Goal: Register for event/course

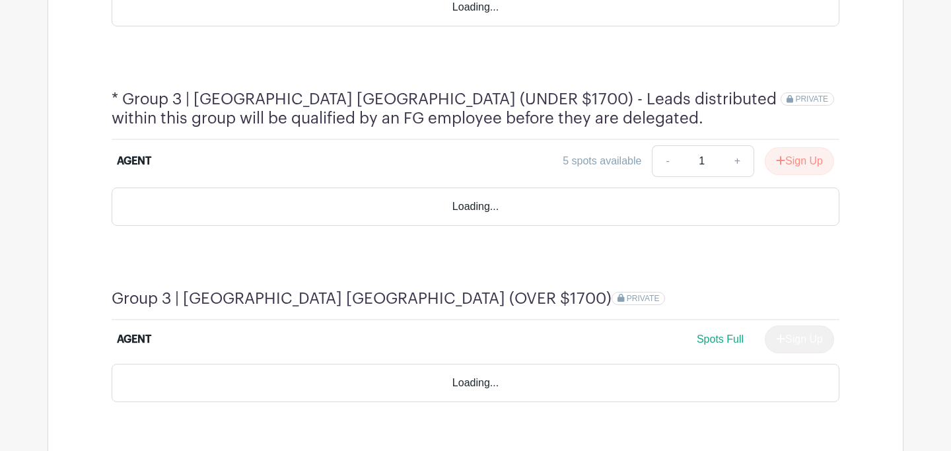
scroll to position [1112, 0]
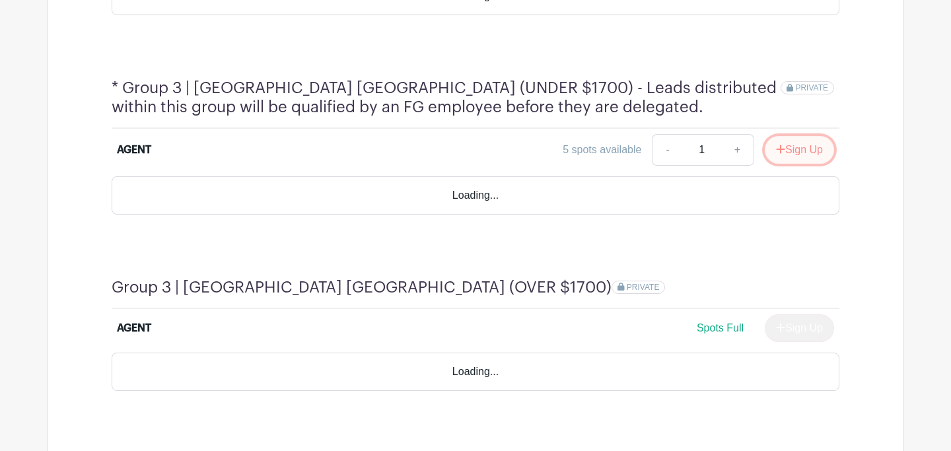
click at [776, 144] on icon "submit" at bounding box center [780, 149] width 9 height 11
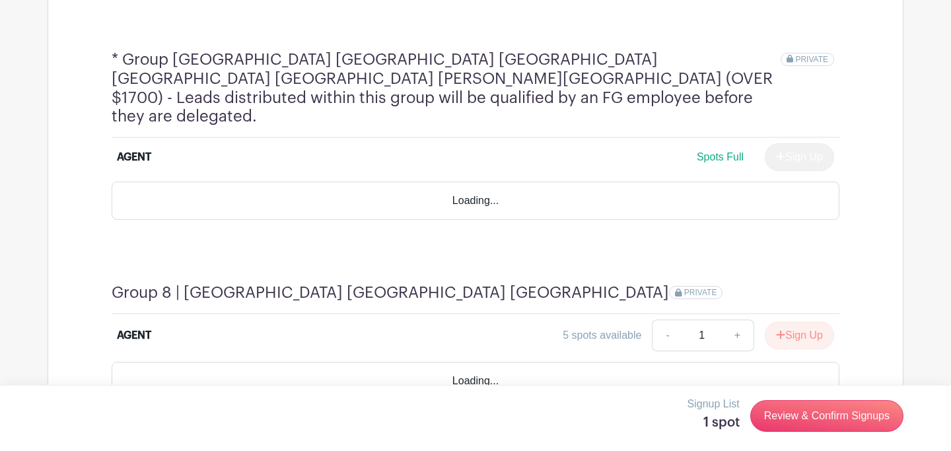
scroll to position [2030, 0]
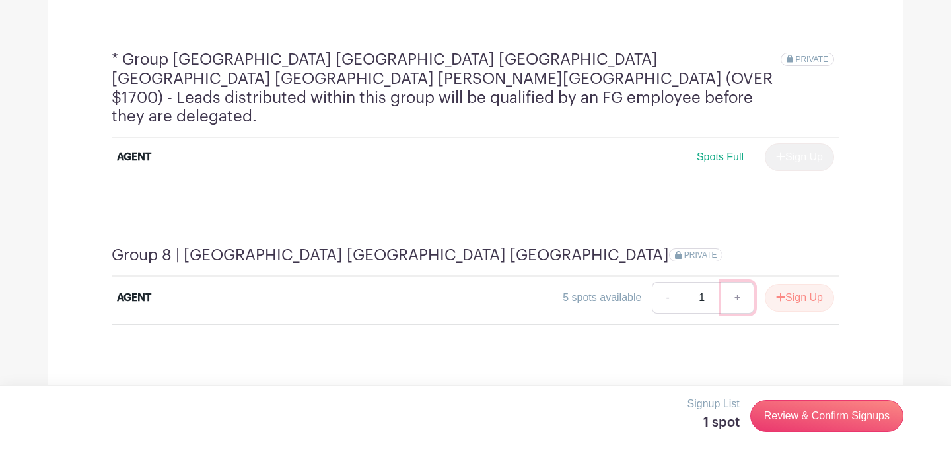
click at [733, 282] on link "+" at bounding box center [737, 298] width 33 height 32
click at [660, 282] on link "-" at bounding box center [666, 298] width 30 height 32
type input "1"
click at [795, 284] on button "Sign Up" at bounding box center [798, 298] width 69 height 28
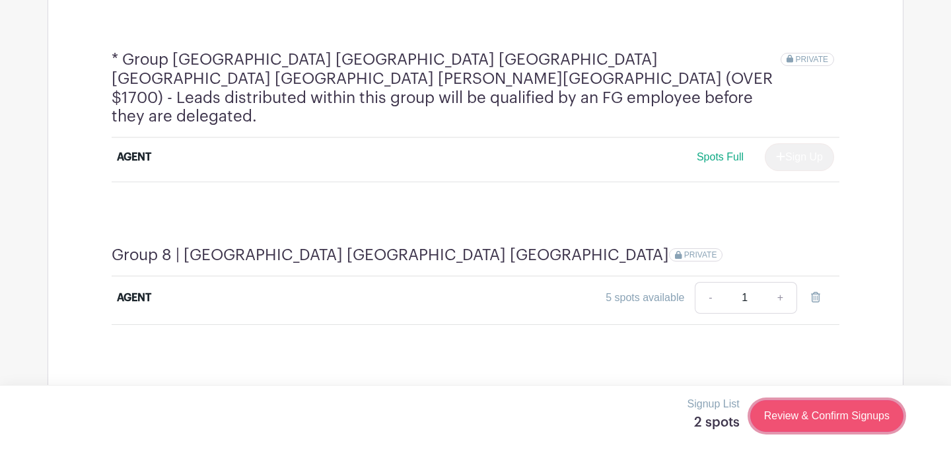
click at [806, 417] on link "Review & Confirm Signups" at bounding box center [826, 416] width 153 height 32
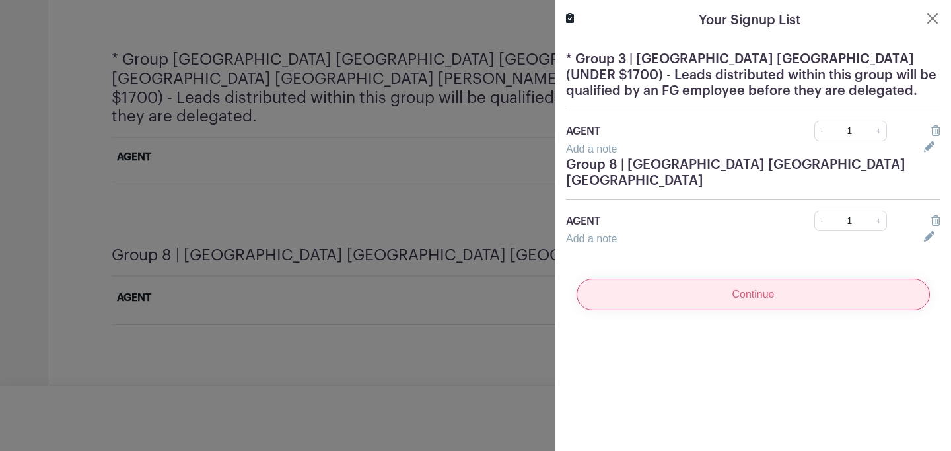
click at [702, 279] on input "Continue" at bounding box center [752, 295] width 353 height 32
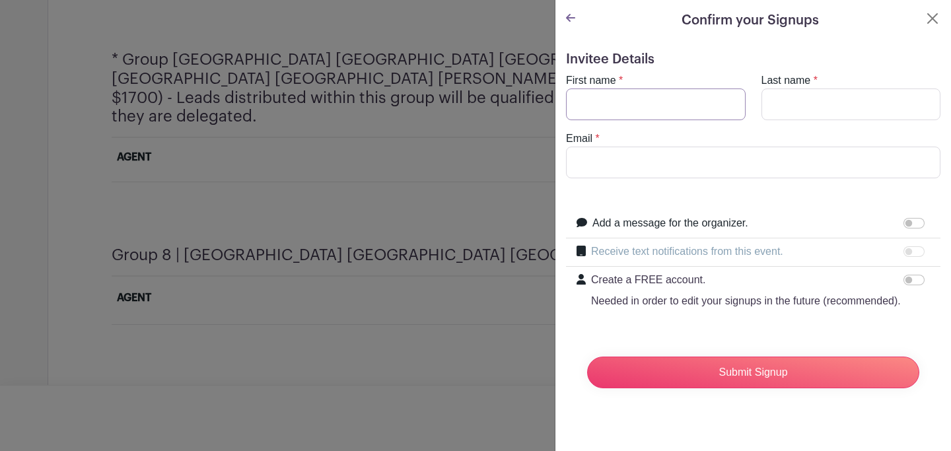
click at [630, 106] on input "First name" at bounding box center [656, 104] width 180 height 32
type input "Adina"
click at [824, 108] on input "Last name" at bounding box center [851, 104] width 180 height 32
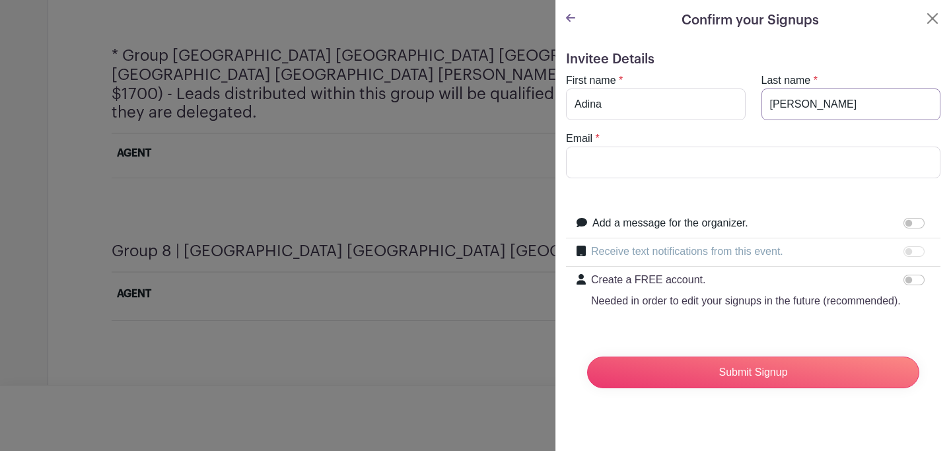
scroll to position [2026, 0]
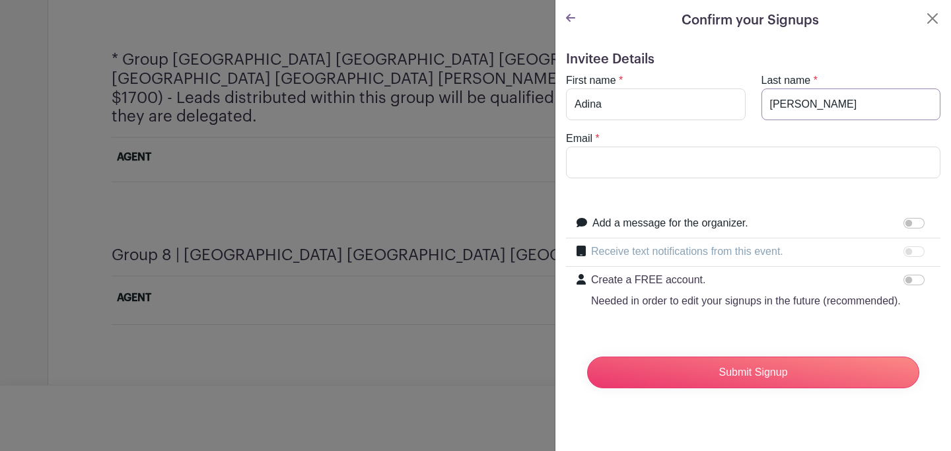
type input "[PERSON_NAME]"
click at [724, 153] on input "Email" at bounding box center [753, 163] width 374 height 32
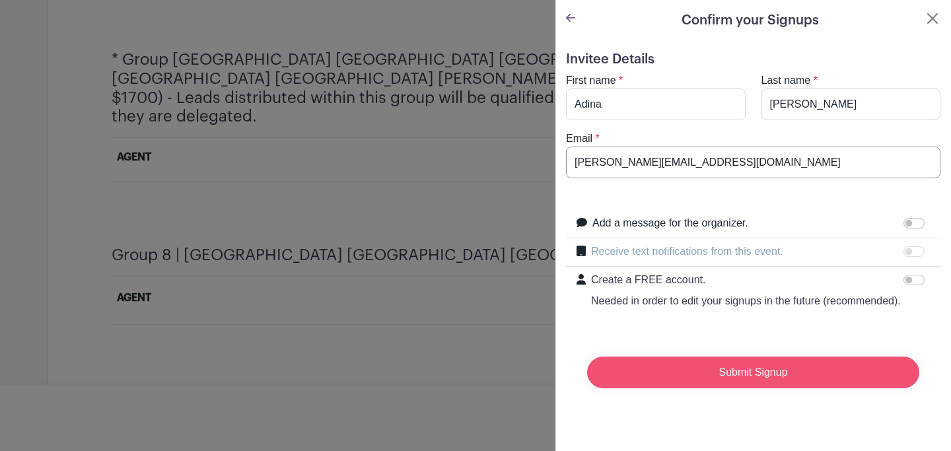
type input "[PERSON_NAME][EMAIL_ADDRESS][DOMAIN_NAME]"
click at [762, 378] on input "Submit Signup" at bounding box center [753, 372] width 332 height 32
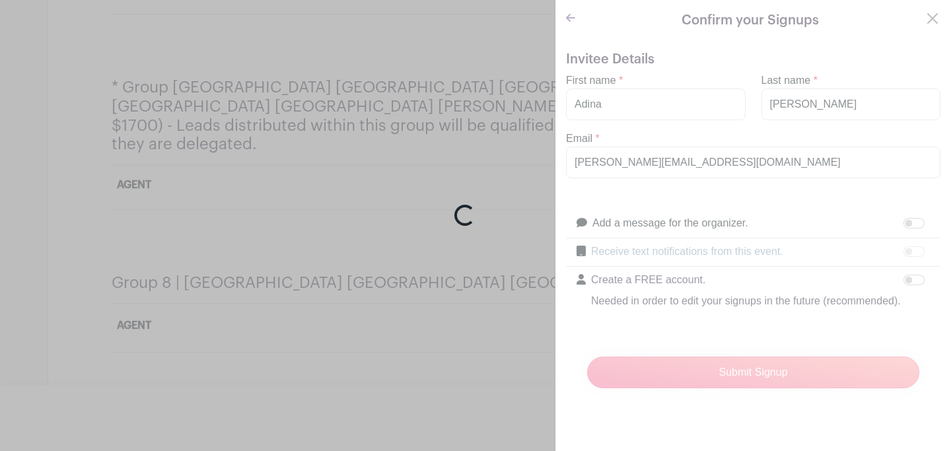
scroll to position [2050, 0]
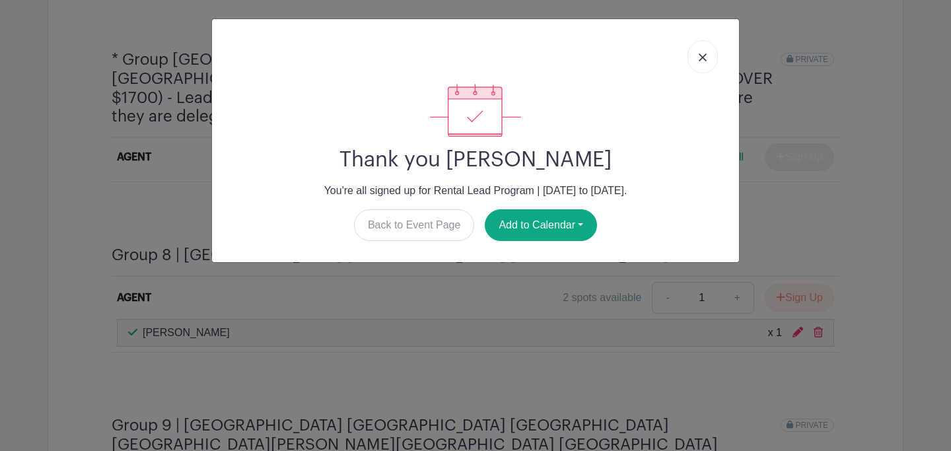
click at [698, 57] on img at bounding box center [702, 57] width 8 height 8
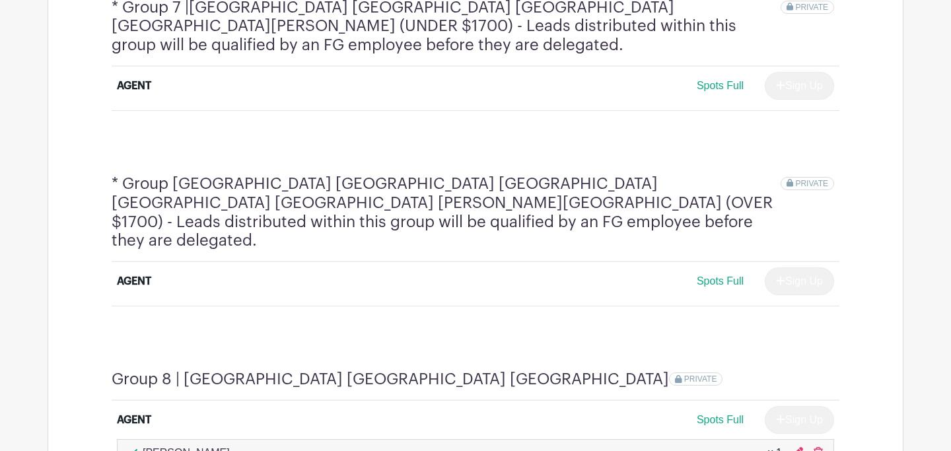
scroll to position [1925, 0]
